Goal: Information Seeking & Learning: Learn about a topic

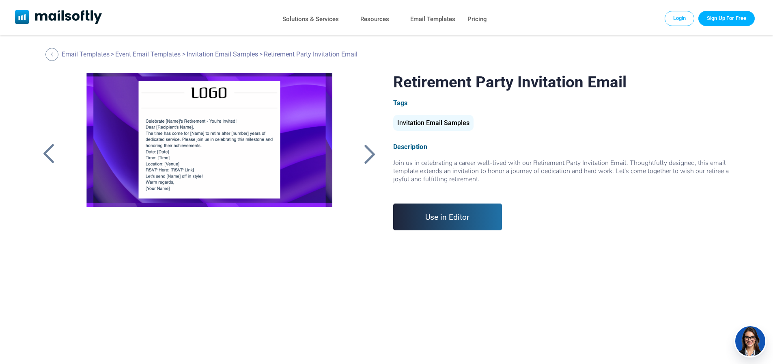
click at [370, 151] on div at bounding box center [370, 153] width 20 height 21
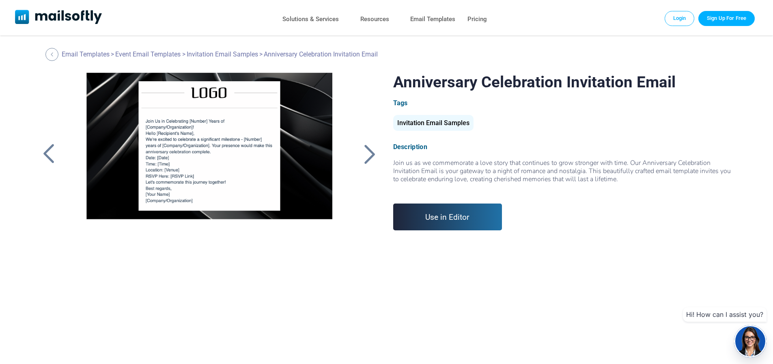
click at [47, 155] on div at bounding box center [49, 153] width 20 height 21
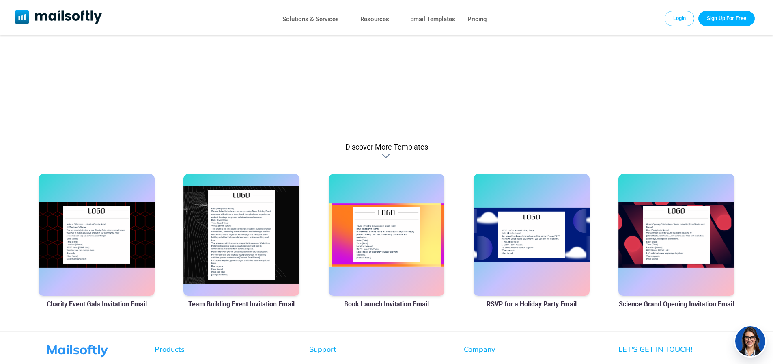
scroll to position [586, 0]
